Goal: Transaction & Acquisition: Obtain resource

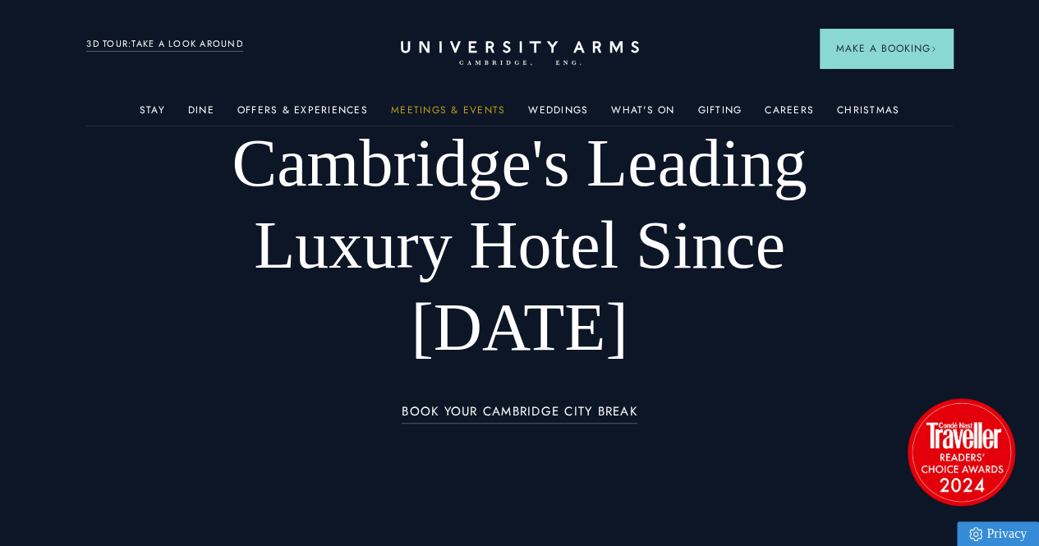
click at [462, 113] on link "Meetings & Events" at bounding box center [448, 114] width 114 height 21
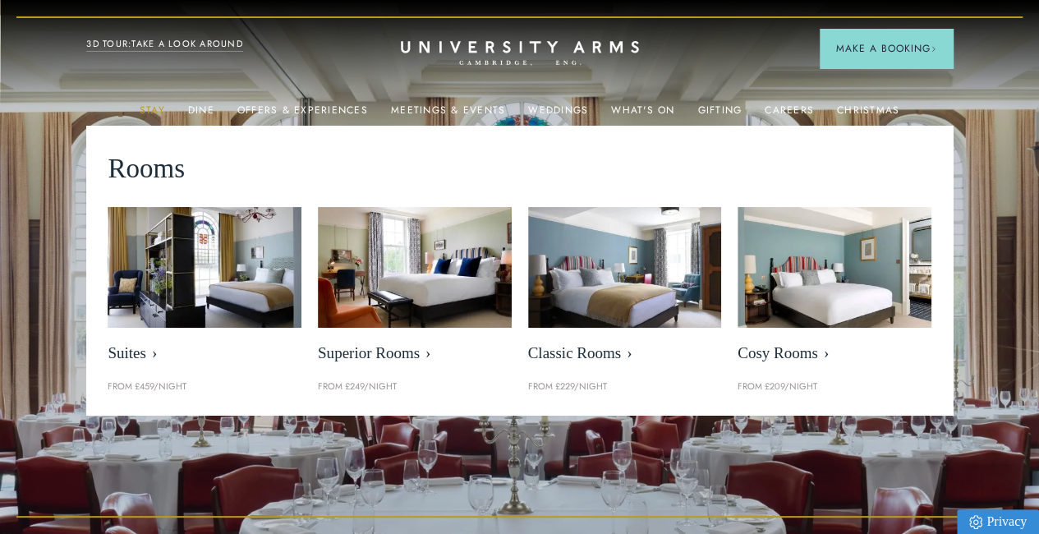
click at [158, 111] on link "Stay" at bounding box center [152, 114] width 25 height 21
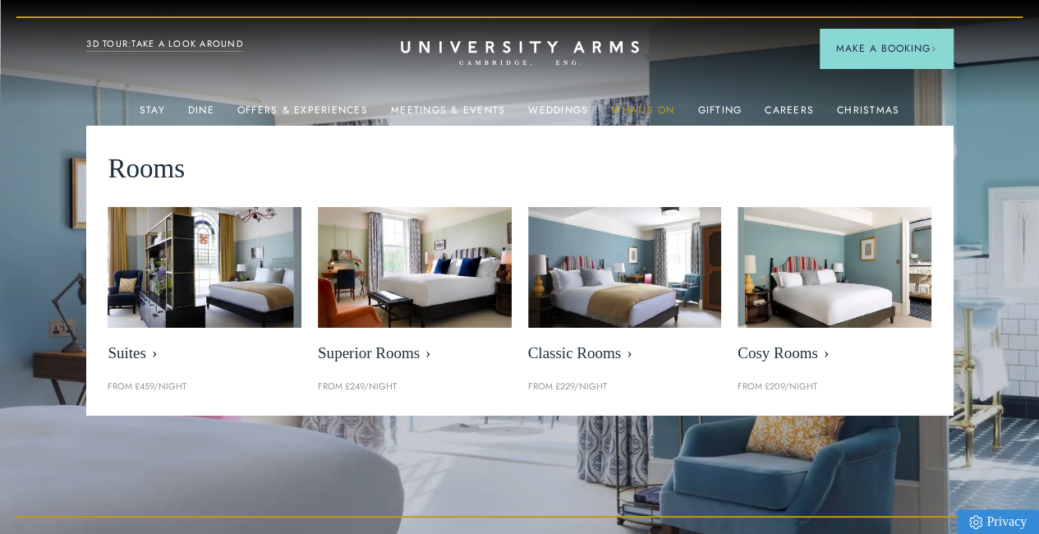
click at [630, 113] on link "What's On" at bounding box center [642, 114] width 63 height 21
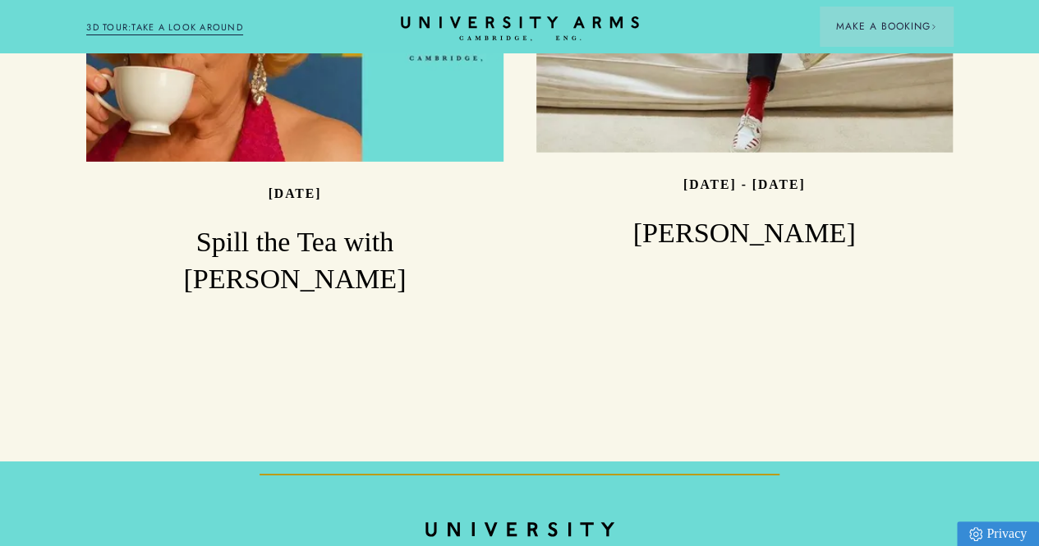
scroll to position [2313, 0]
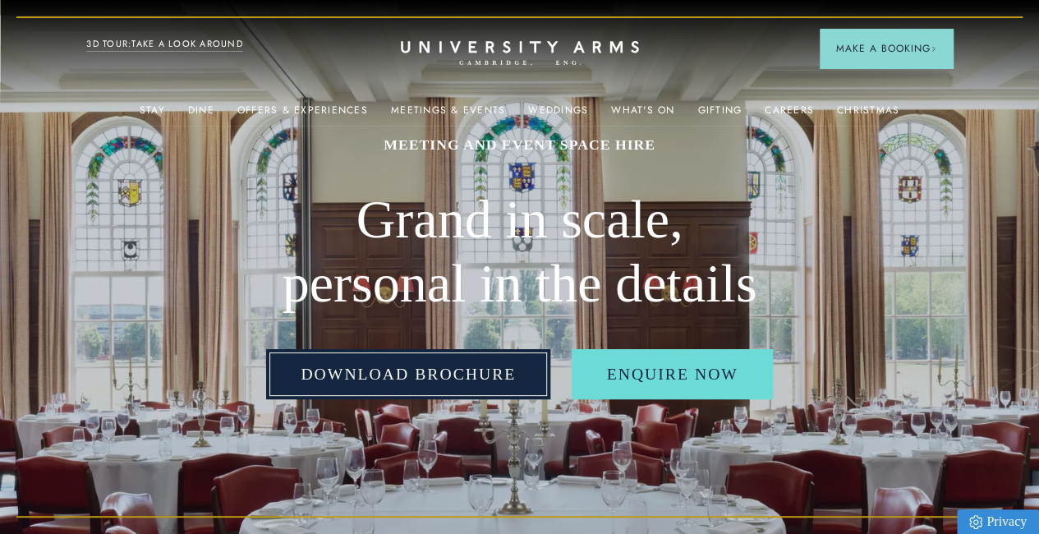
click at [385, 400] on link "Download Brochure" at bounding box center [408, 374] width 284 height 51
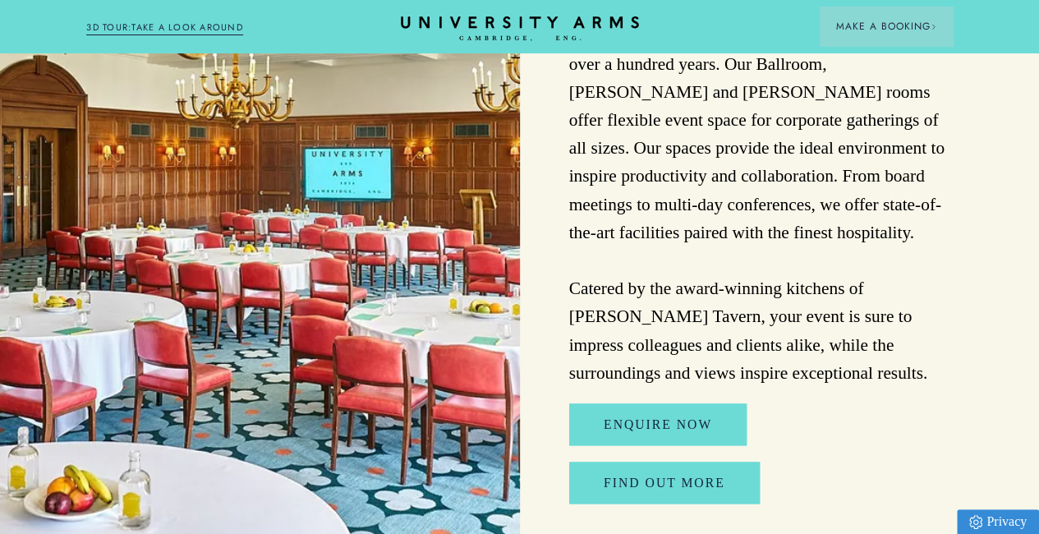
scroll to position [3367, 0]
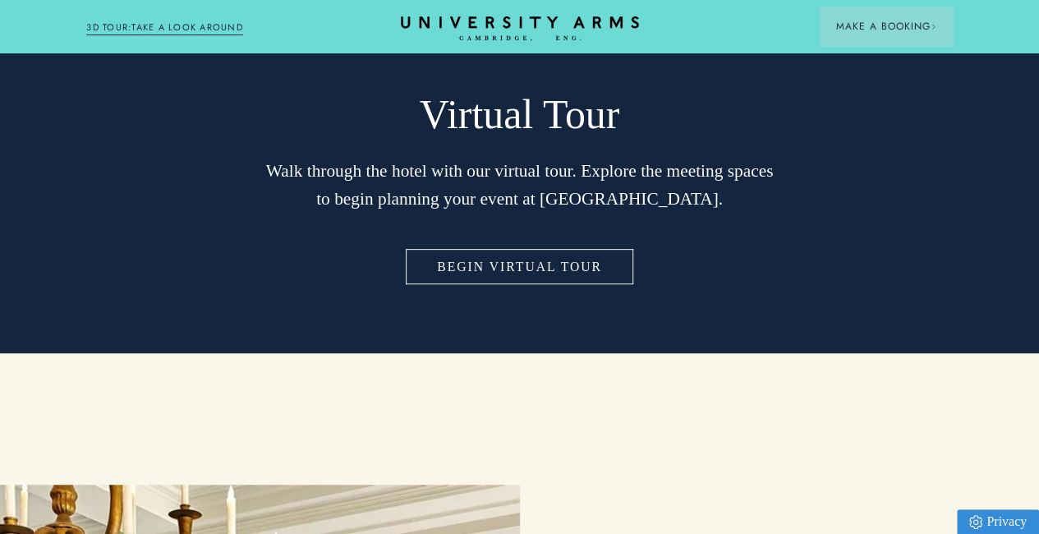
click at [486, 287] on link "Begin Virtual Tour" at bounding box center [519, 267] width 234 height 42
